Goal: Complete application form: Complete application form

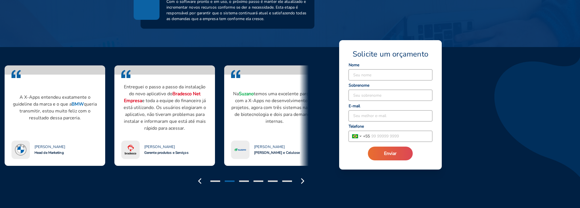
scroll to position [431, 0]
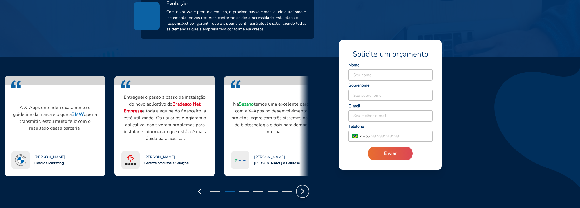
click at [303, 191] on polyline "button" at bounding box center [302, 191] width 2 height 5
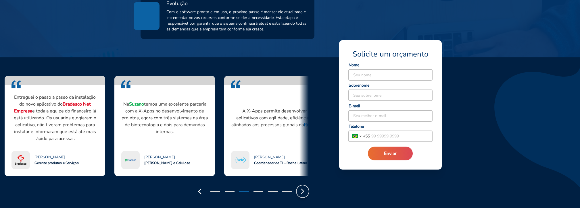
click at [303, 191] on polyline "button" at bounding box center [302, 191] width 2 height 5
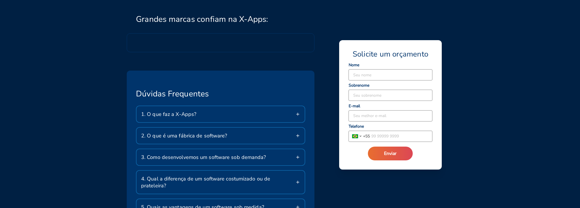
scroll to position [890, 0]
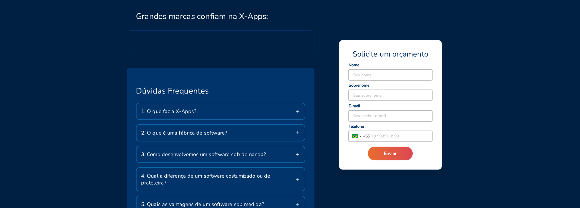
click at [163, 113] on span "1. O que faz a X-Apps?" at bounding box center [168, 111] width 55 height 7
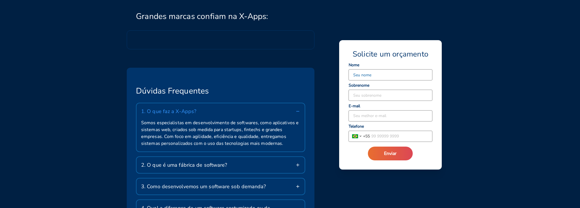
click at [374, 78] on input at bounding box center [390, 74] width 84 height 11
type input "[PERSON_NAME]"
drag, startPoint x: 380, startPoint y: 81, endPoint x: 383, endPoint y: 95, distance: 14.9
click at [383, 95] on input at bounding box center [390, 95] width 84 height 11
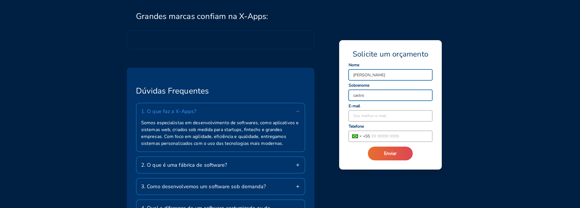
type input "castro"
type input "[PERSON_NAME][EMAIL_ADDRESS][DOMAIN_NAME]"
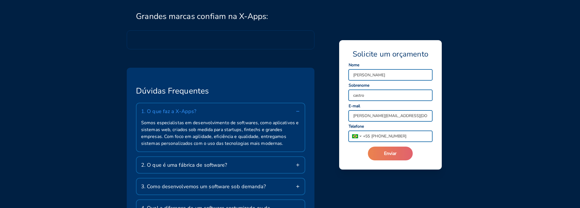
type input "[PHONE_NUMBER]"
click at [394, 152] on span "Enviar" at bounding box center [390, 153] width 13 height 6
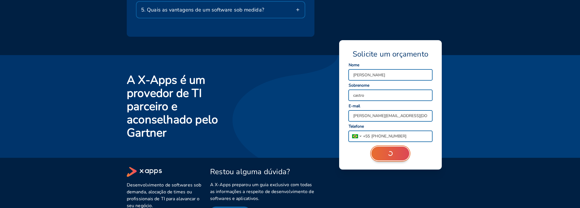
scroll to position [1129, 0]
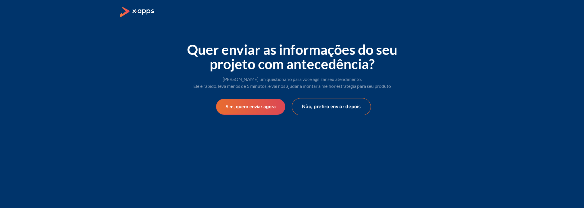
click at [327, 107] on button "Não, prefiro enviar depois" at bounding box center [330, 106] width 79 height 17
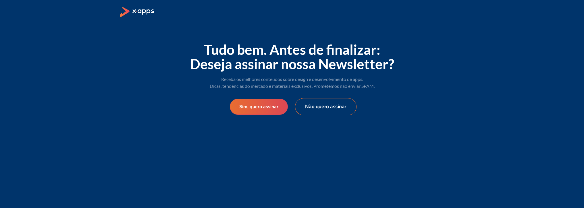
click at [330, 111] on button "Não quero assinar" at bounding box center [325, 106] width 61 height 17
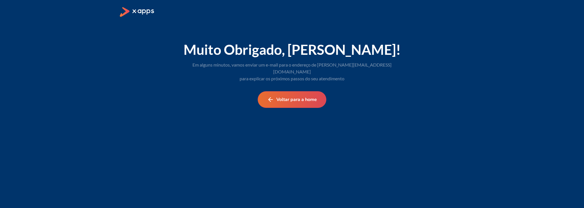
select select "BR"
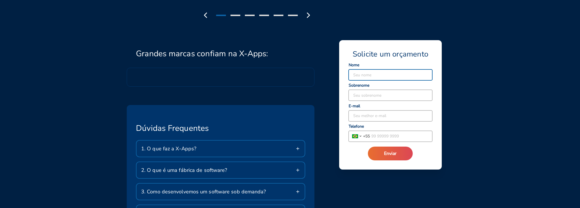
scroll to position [892, 0]
